Goal: Information Seeking & Learning: Learn about a topic

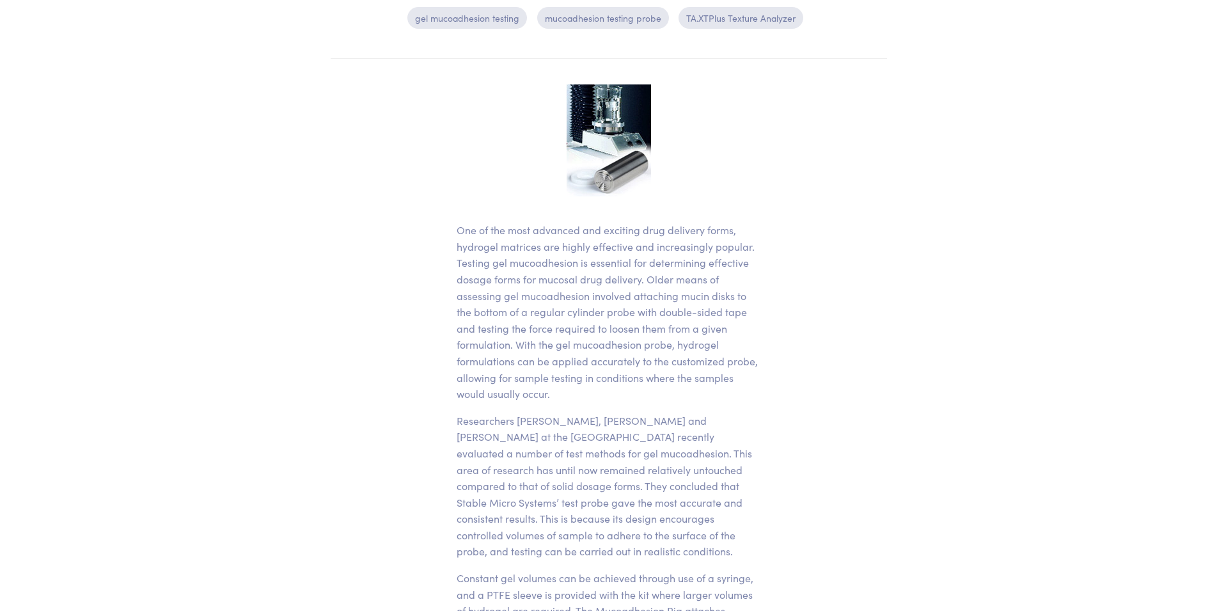
scroll to position [326, 0]
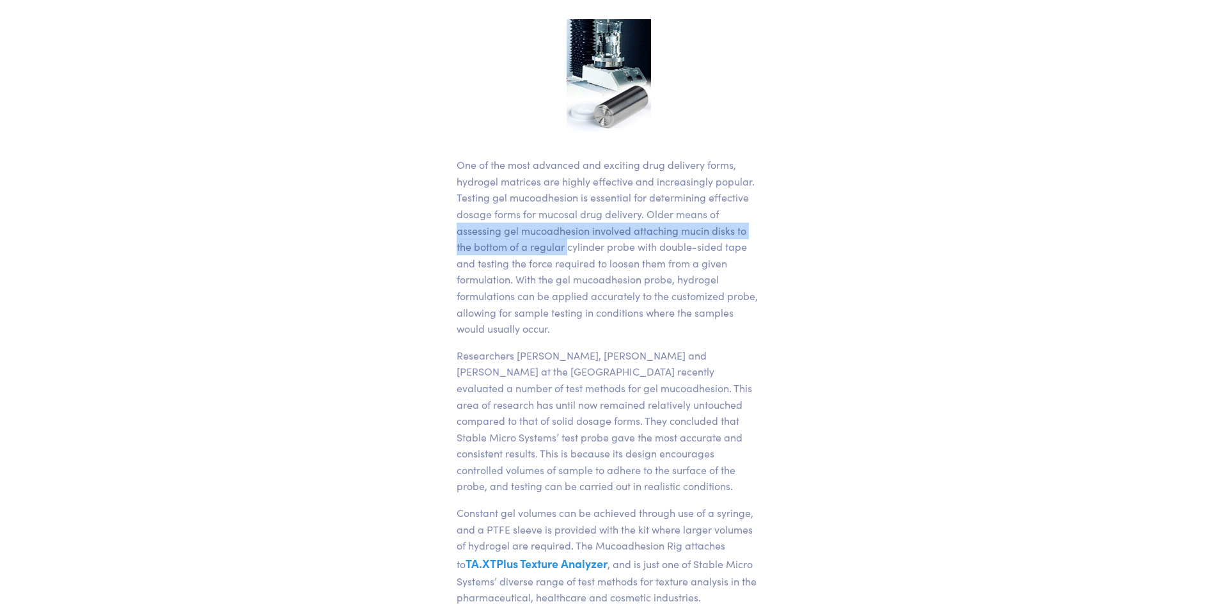
drag, startPoint x: 452, startPoint y: 230, endPoint x: 568, endPoint y: 244, distance: 116.6
click at [568, 244] on div "One of the most advanced and exciting drug delivery forms, hydrogel matrices ar…" at bounding box center [609, 358] width 320 height 678
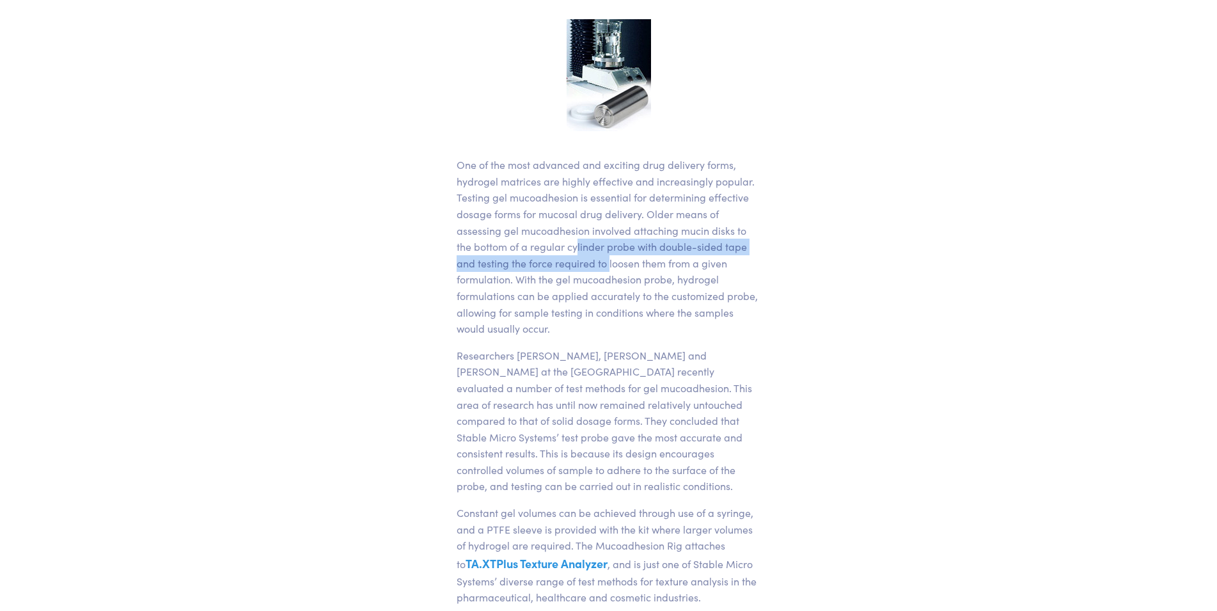
drag, startPoint x: 580, startPoint y: 247, endPoint x: 609, endPoint y: 260, distance: 31.2
click at [609, 260] on p "One of the most advanced and exciting drug delivery forms, hydrogel matrices ar…" at bounding box center [608, 247] width 304 height 180
drag, startPoint x: 566, startPoint y: 243, endPoint x: 637, endPoint y: 262, distance: 74.1
click at [637, 262] on p "One of the most advanced and exciting drug delivery forms, hydrogel matrices ar…" at bounding box center [608, 247] width 304 height 180
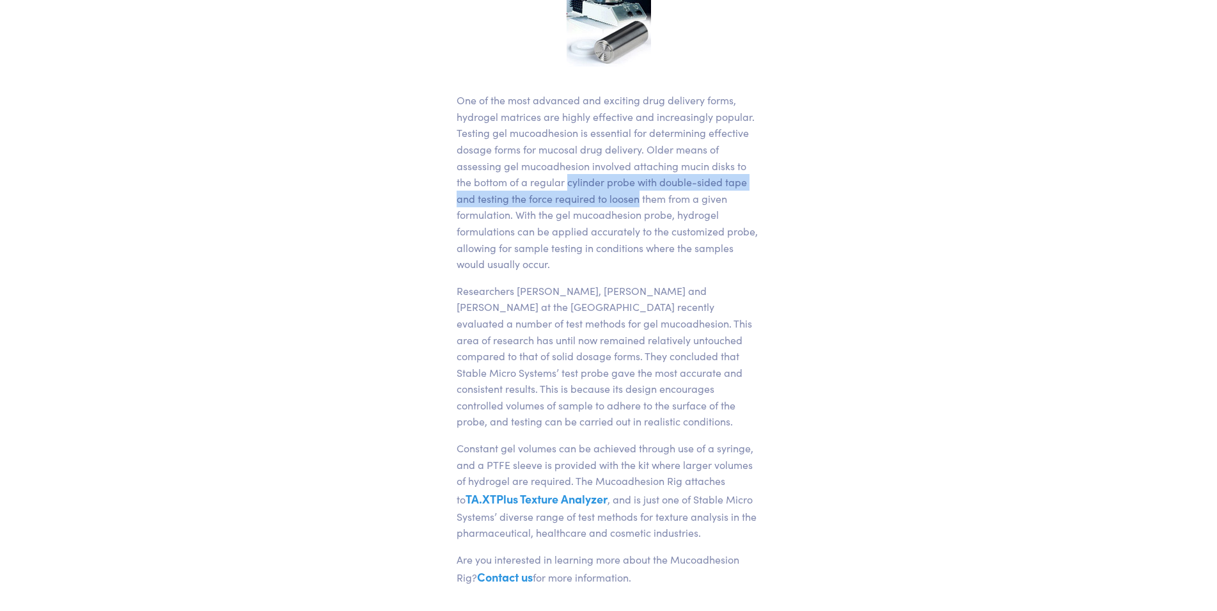
scroll to position [391, 0]
click at [548, 290] on p "Researchers [PERSON_NAME], [PERSON_NAME] and [PERSON_NAME] at the [GEOGRAPHIC_D…" at bounding box center [608, 355] width 304 height 147
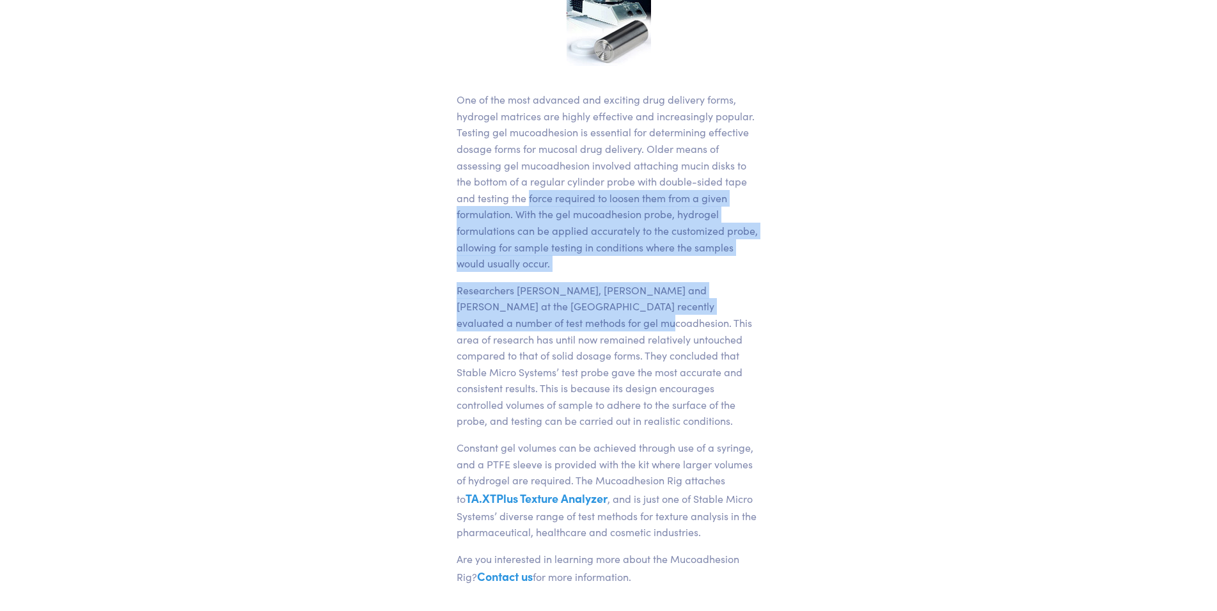
drag, startPoint x: 530, startPoint y: 214, endPoint x: 563, endPoint y: 320, distance: 111.6
click at [563, 320] on div "One of the most advanced and exciting drug delivery forms, hydrogel matrices ar…" at bounding box center [608, 359] width 304 height 536
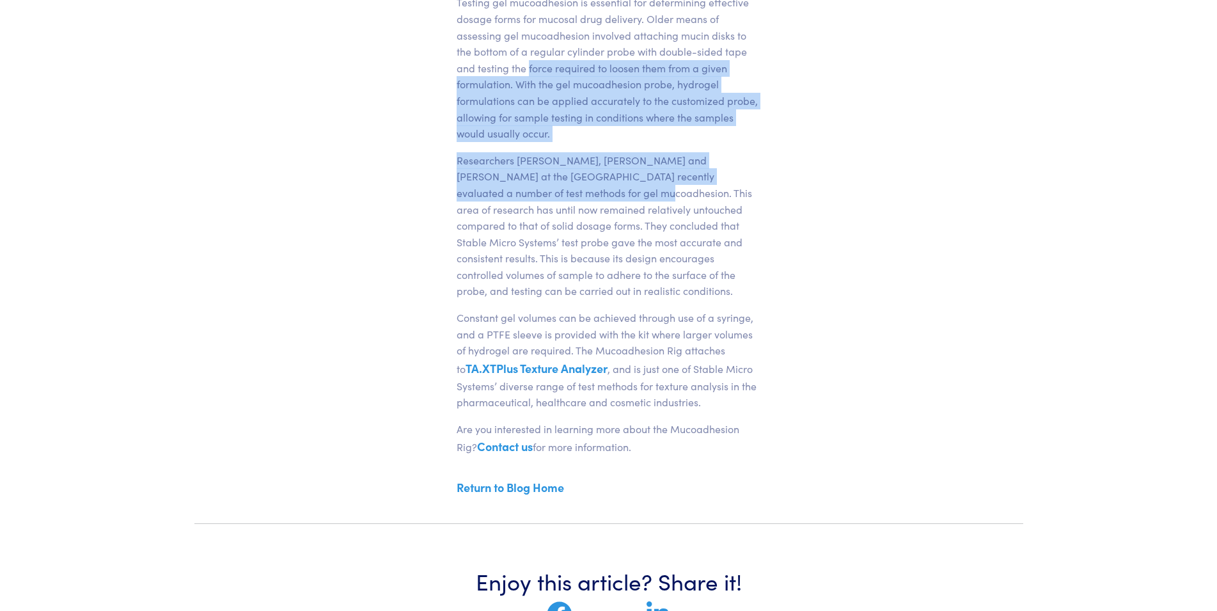
scroll to position [522, 0]
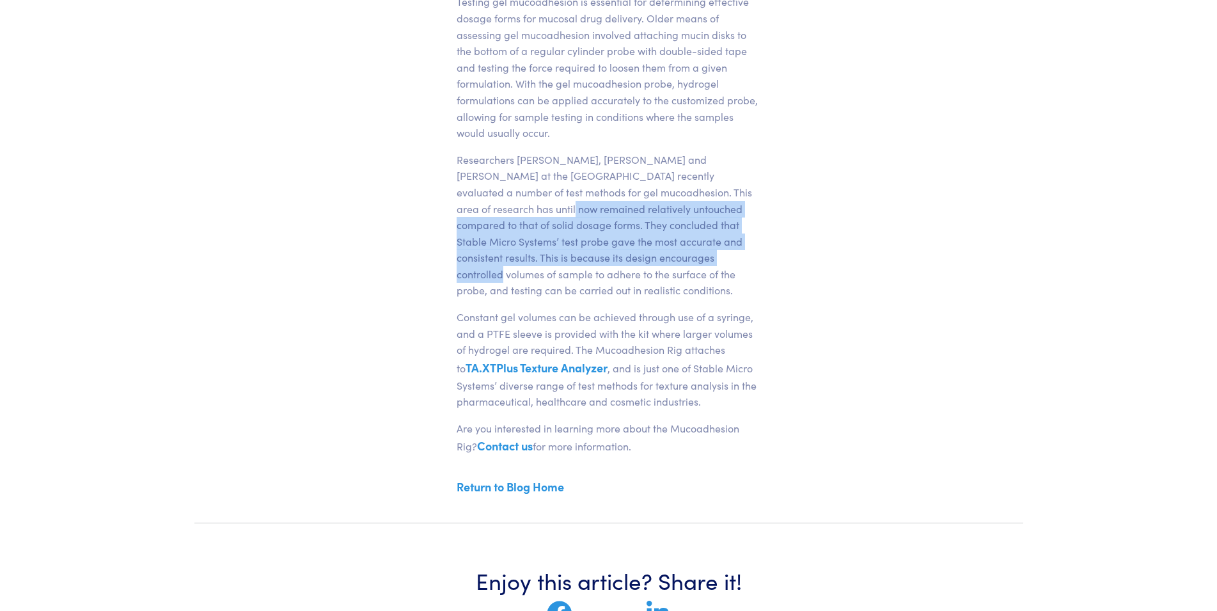
drag, startPoint x: 493, startPoint y: 225, endPoint x: 660, endPoint y: 258, distance: 170.6
click at [660, 258] on p "Researchers [PERSON_NAME], [PERSON_NAME] and [PERSON_NAME] at the [GEOGRAPHIC_D…" at bounding box center [608, 225] width 304 height 147
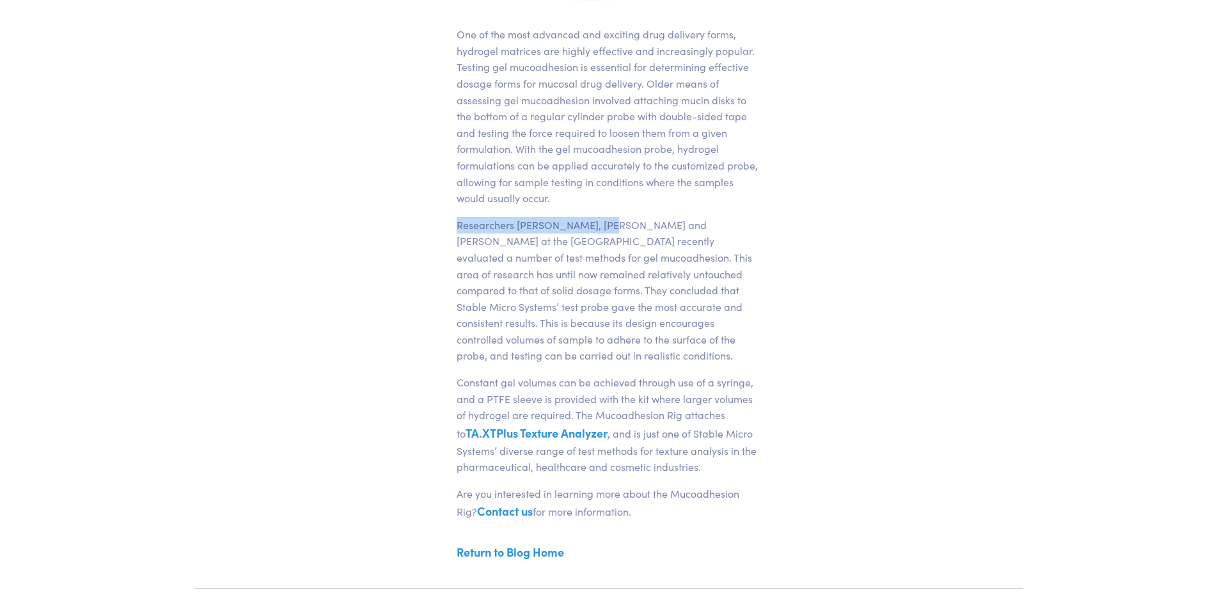
drag, startPoint x: 489, startPoint y: 222, endPoint x: 605, endPoint y: 225, distance: 116.4
click at [605, 225] on article "[DATE] Gel Mucoadhesion Probe Offers Far More Efficient Method of Testing Mucoa…" at bounding box center [608, 106] width 828 height 922
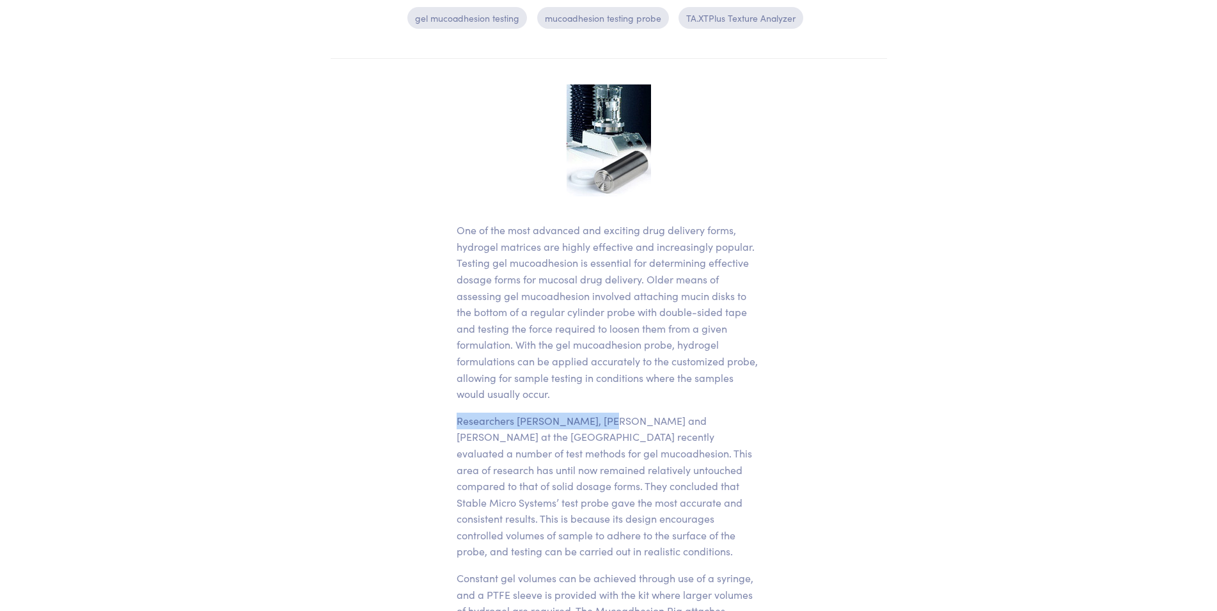
scroll to position [0, 0]
